Goal: Task Accomplishment & Management: Use online tool/utility

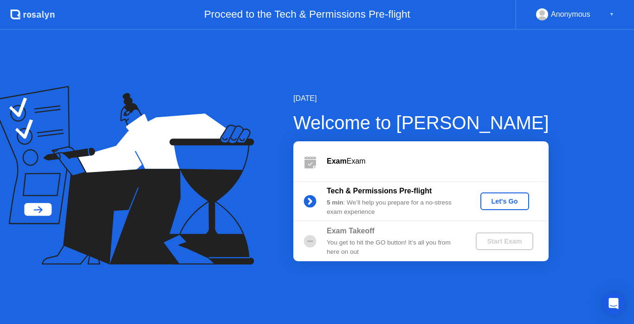
click at [500, 204] on div "Let's Go" at bounding box center [504, 200] width 41 height 7
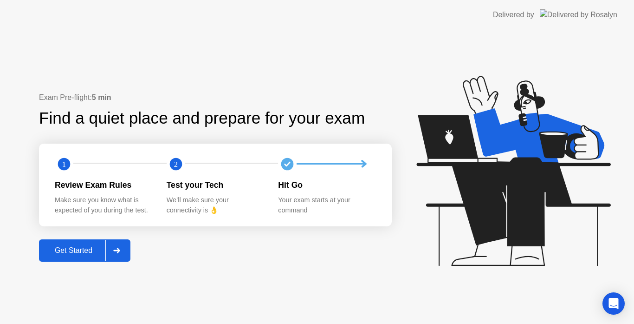
click at [255, 272] on div "Exam Pre-flight: 5 min Find a quiet place and prepare for your exam 1 2 Review …" at bounding box center [317, 177] width 634 height 294
click at [81, 251] on div "Get Started" at bounding box center [74, 250] width 64 height 8
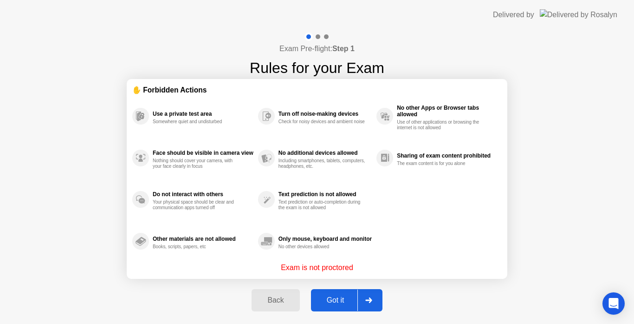
click at [339, 303] on div "Got it" at bounding box center [336, 300] width 44 height 8
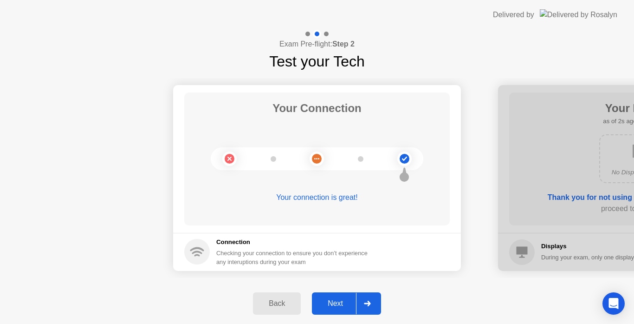
click at [334, 306] on div "Next" at bounding box center [335, 303] width 41 height 8
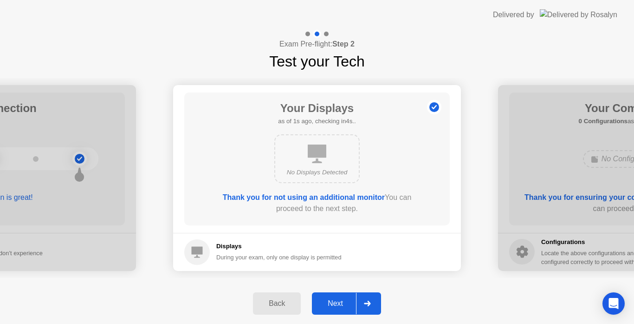
click at [334, 306] on div "Next" at bounding box center [335, 303] width 41 height 8
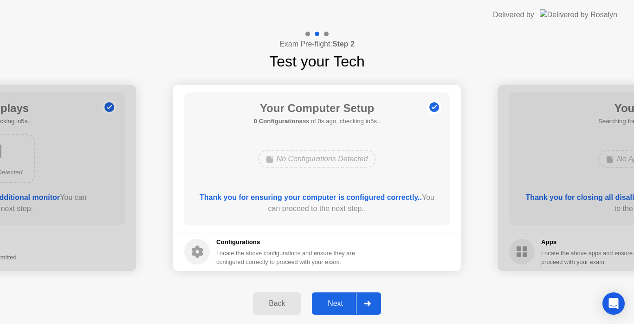
click at [334, 306] on div "Next" at bounding box center [335, 303] width 41 height 8
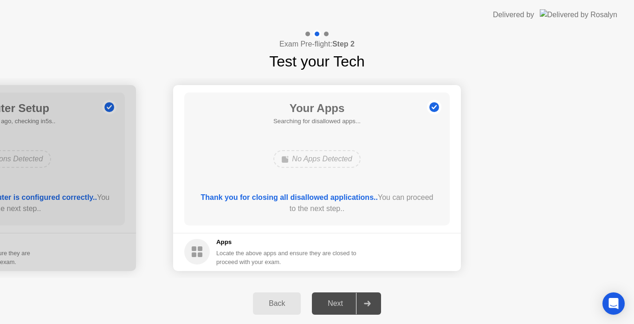
click at [339, 304] on div "Next" at bounding box center [335, 303] width 41 height 8
click at [338, 305] on div "Next" at bounding box center [335, 303] width 41 height 8
click at [355, 187] on div "Your Apps Searching for disallowed apps... No Apps Detected Thank you for closi…" at bounding box center [317, 158] width 266 height 133
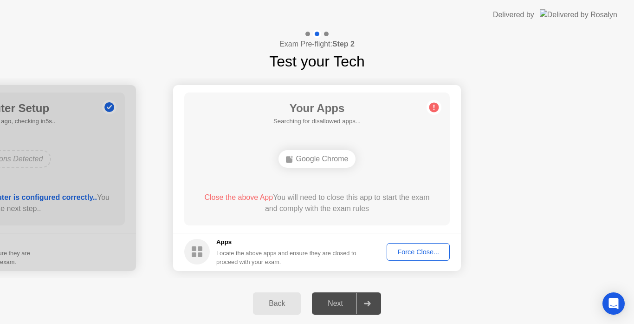
click at [234, 165] on div "Google Chrome" at bounding box center [317, 158] width 213 height 25
click at [438, 62] on div "Exam Pre-flight: Step 2 Test your Tech" at bounding box center [317, 51] width 634 height 43
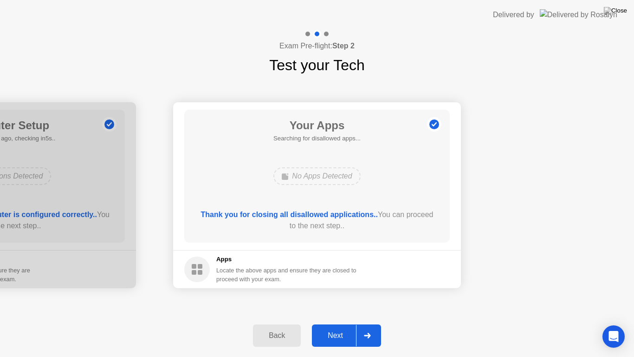
click at [447, 179] on div "Your Apps Searching for disallowed apps... No Apps Detected Thank you for closi…" at bounding box center [317, 176] width 266 height 133
click at [334, 323] on div "Next" at bounding box center [335, 335] width 41 height 8
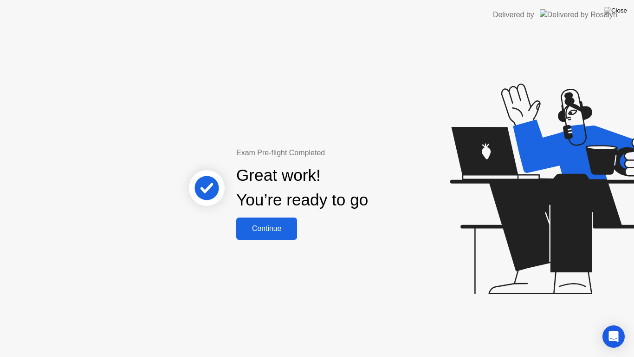
click at [273, 232] on div "Continue" at bounding box center [266, 228] width 55 height 8
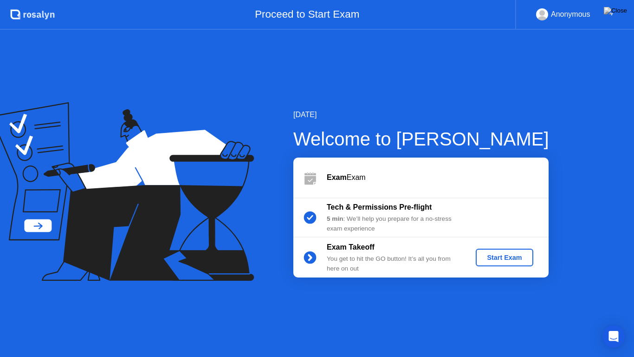
click at [492, 256] on div "Start Exam" at bounding box center [505, 257] width 50 height 7
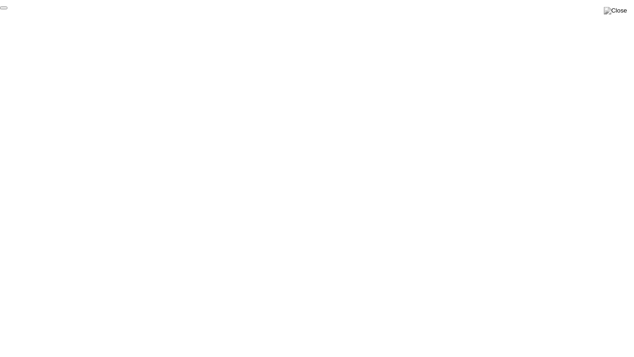
click div "End Proctoring Session"
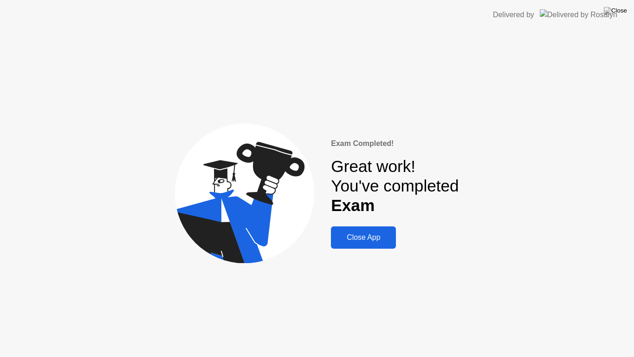
click at [371, 241] on div "Close App" at bounding box center [363, 237] width 59 height 8
